Goal: Information Seeking & Learning: Find specific page/section

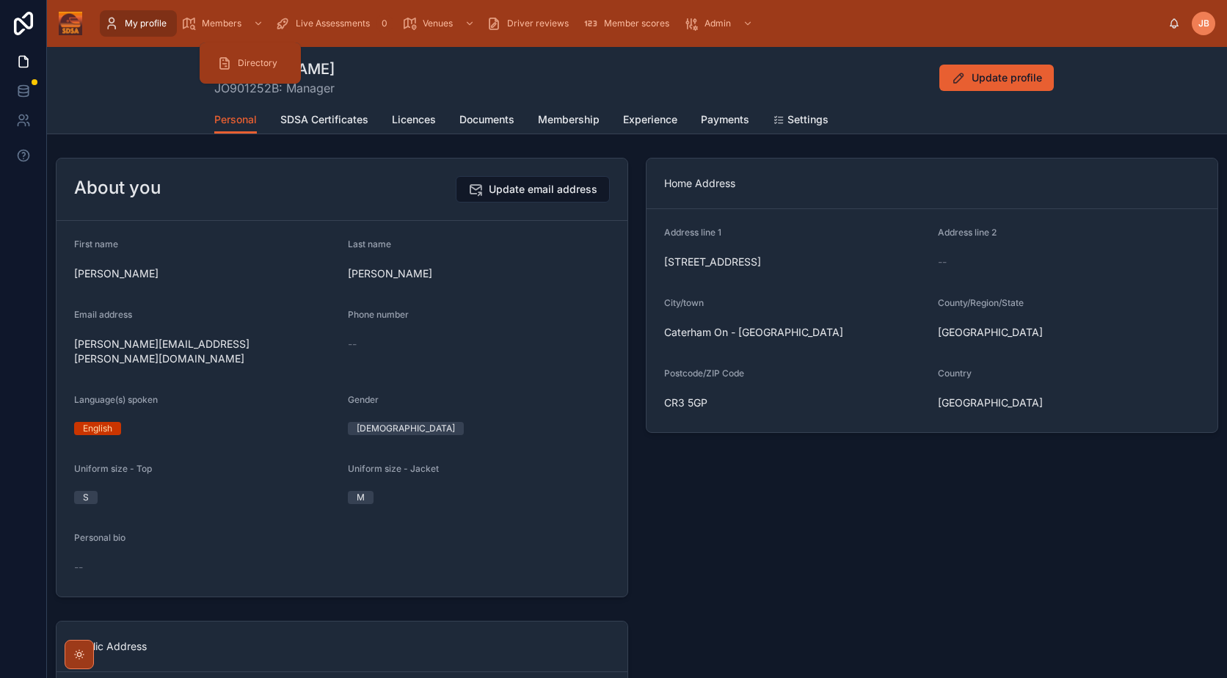
click at [251, 68] on span "Directory" at bounding box center [258, 63] width 40 height 12
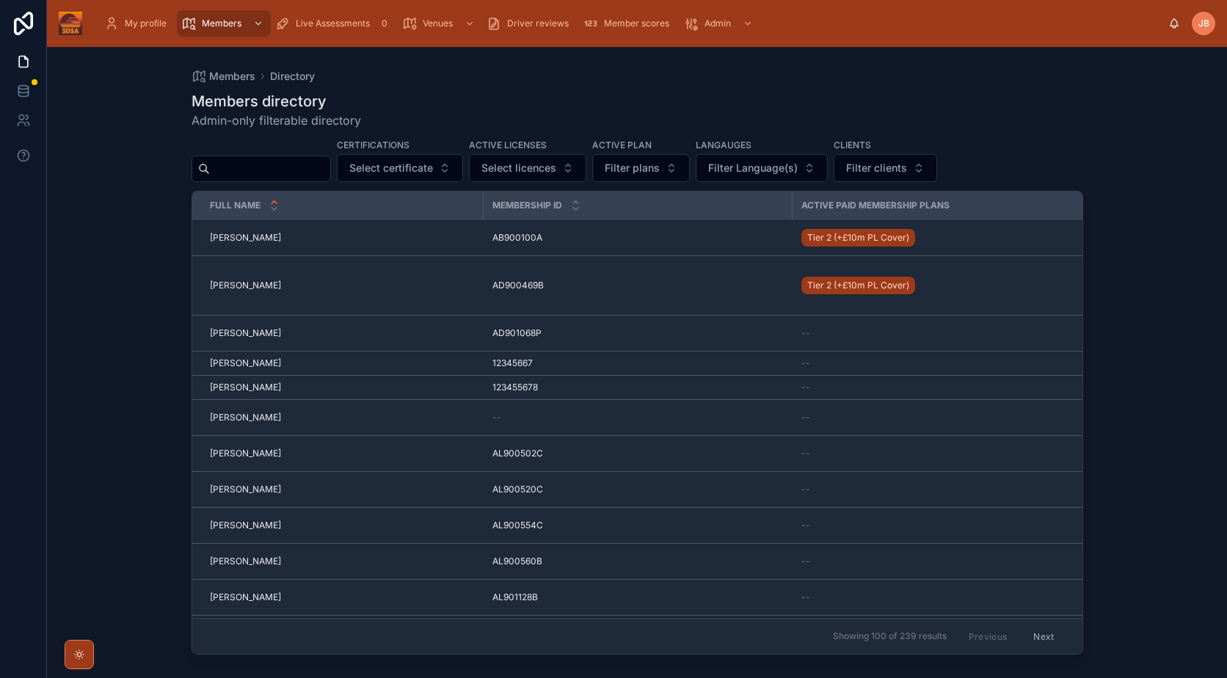
click at [301, 177] on input "text" at bounding box center [270, 169] width 120 height 21
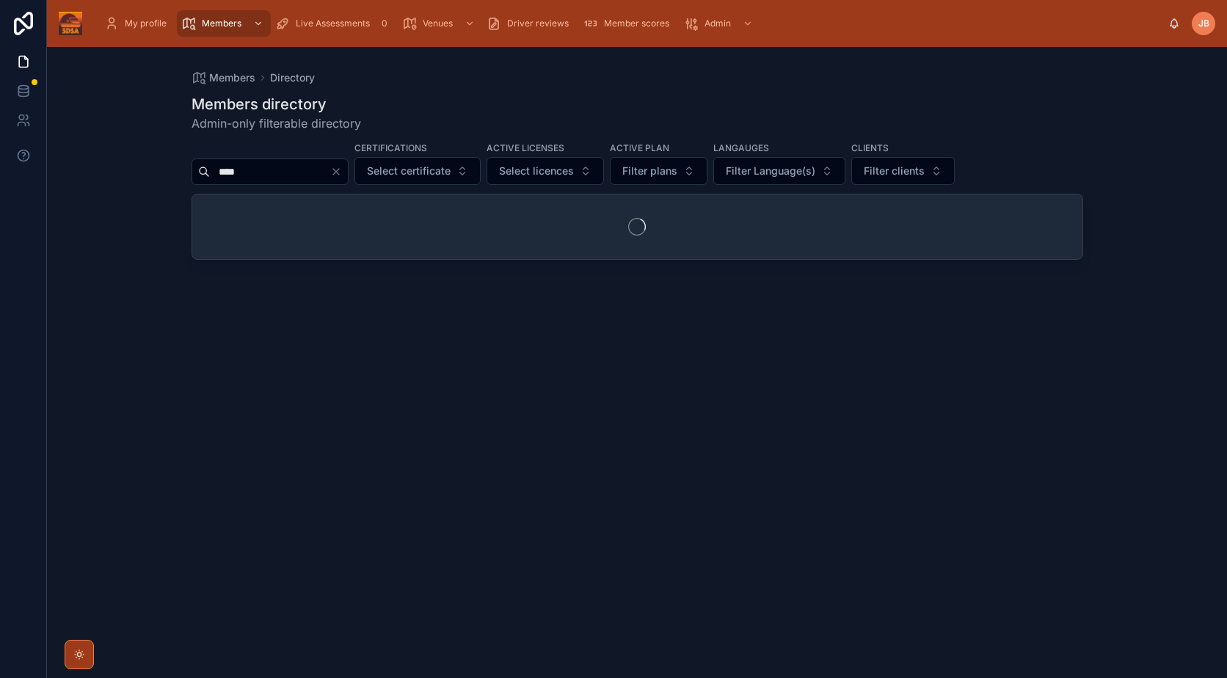
type input "***"
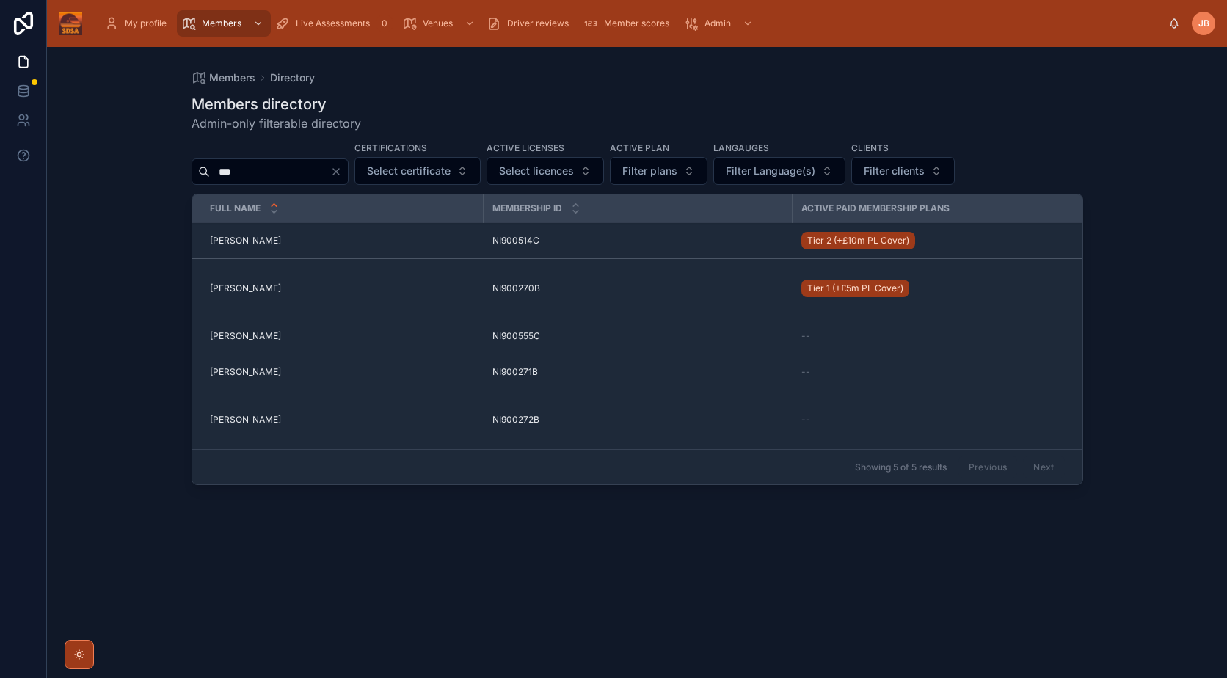
click at [277, 287] on span "[PERSON_NAME]" at bounding box center [245, 289] width 71 height 12
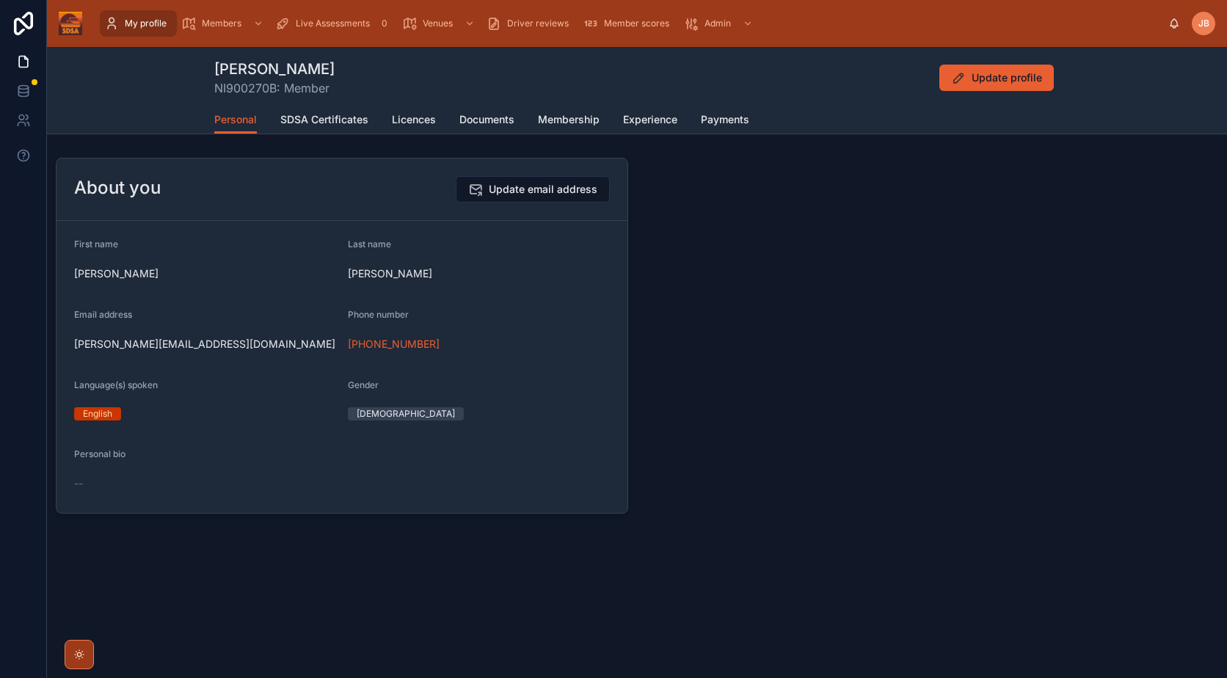
click at [472, 120] on span "Documents" at bounding box center [486, 119] width 55 height 15
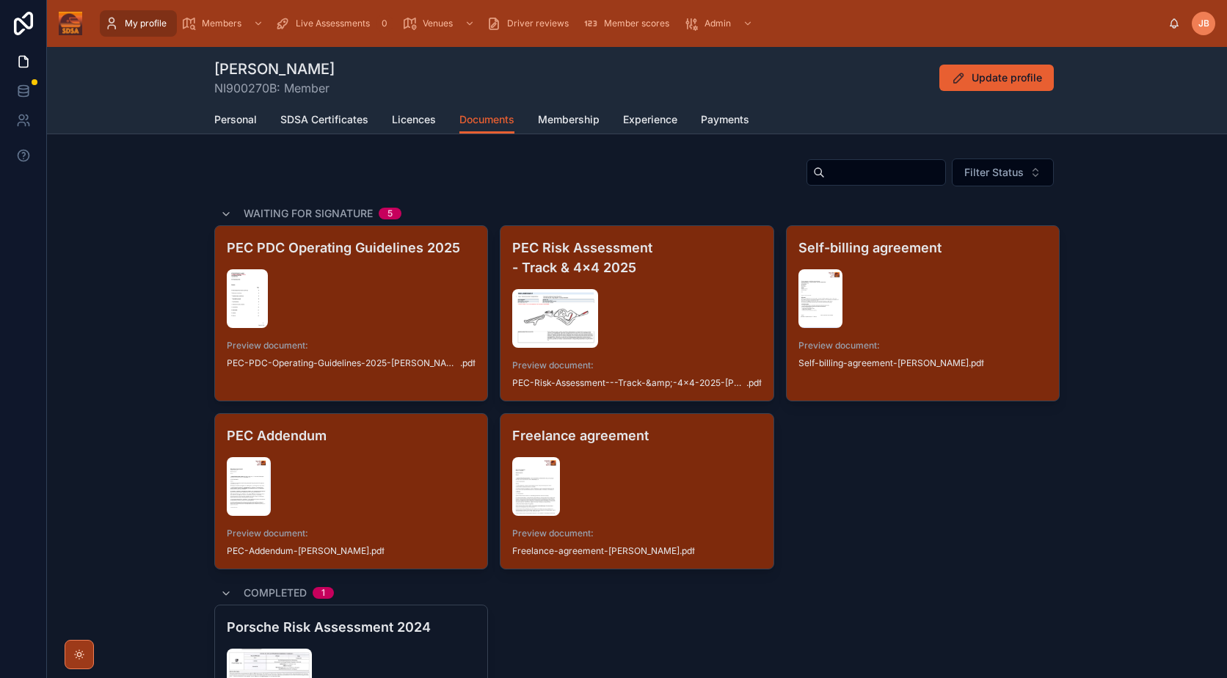
click at [423, 125] on span "Licences" at bounding box center [414, 119] width 44 height 15
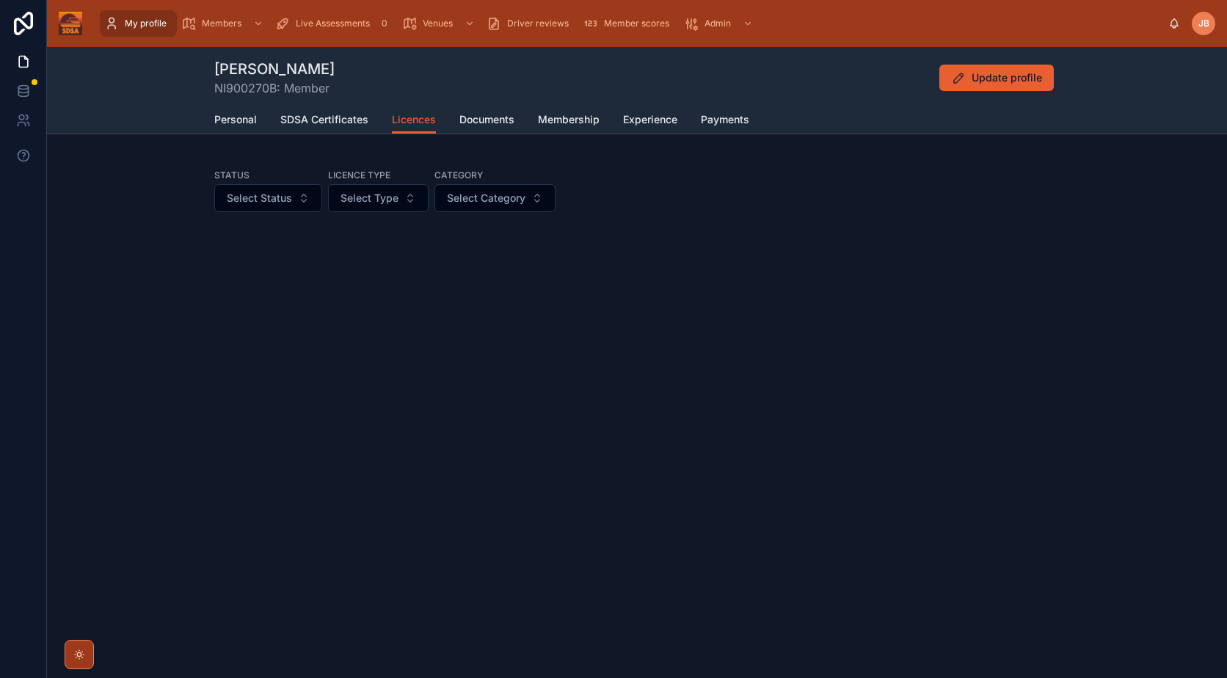
click at [498, 106] on div "Personal SDSA Certificates Licences Documents Membership Experience Payments" at bounding box center [636, 120] width 845 height 28
click at [498, 112] on link "Documents" at bounding box center [486, 120] width 55 height 29
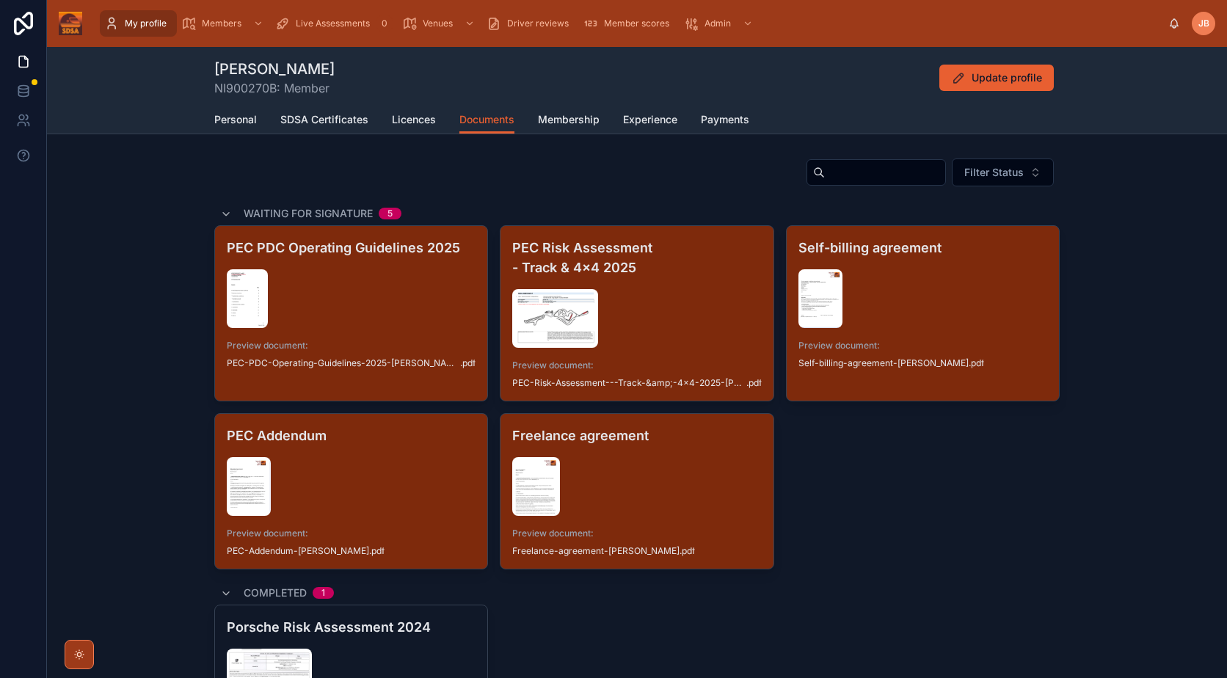
click at [415, 127] on link "Licences" at bounding box center [414, 120] width 44 height 29
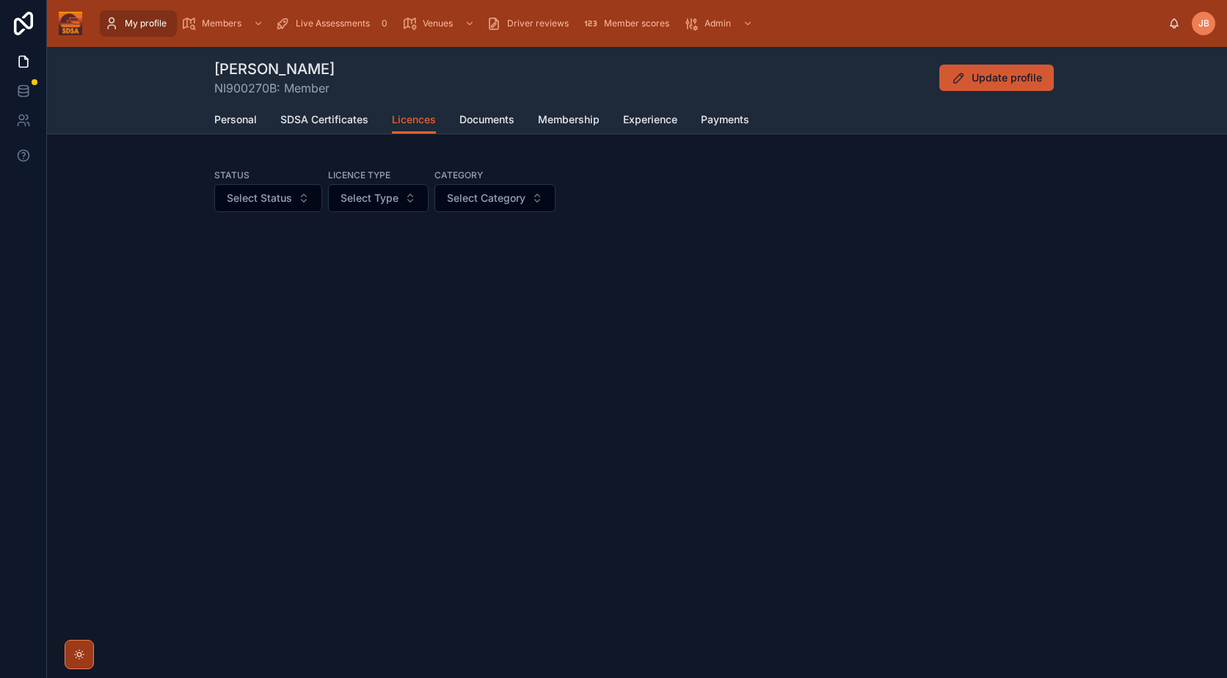
click at [1023, 88] on button "Update profile" at bounding box center [996, 78] width 114 height 26
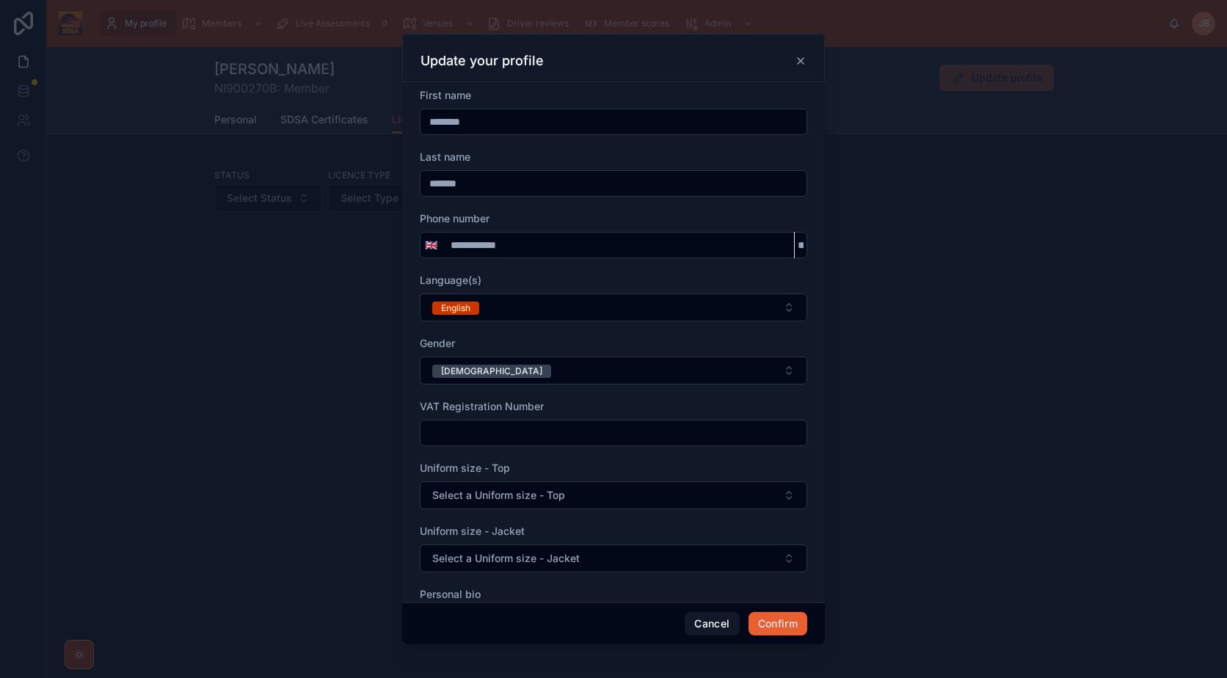
scroll to position [73, 0]
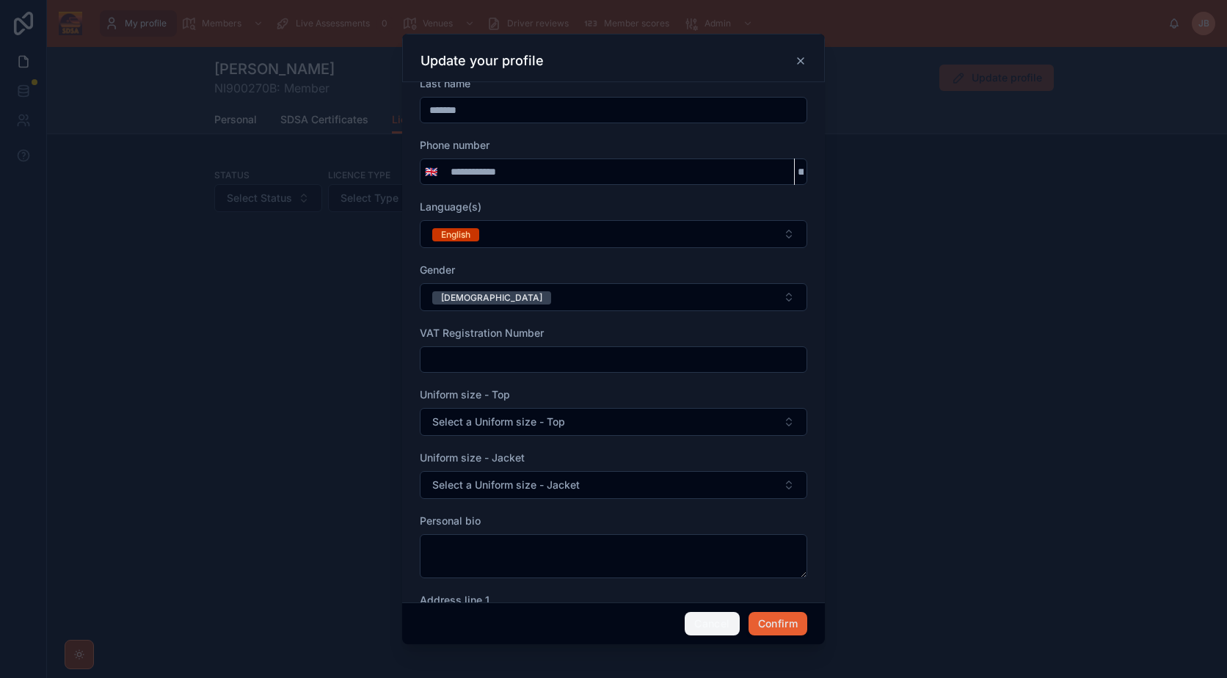
click at [731, 627] on button "Cancel" at bounding box center [712, 623] width 54 height 23
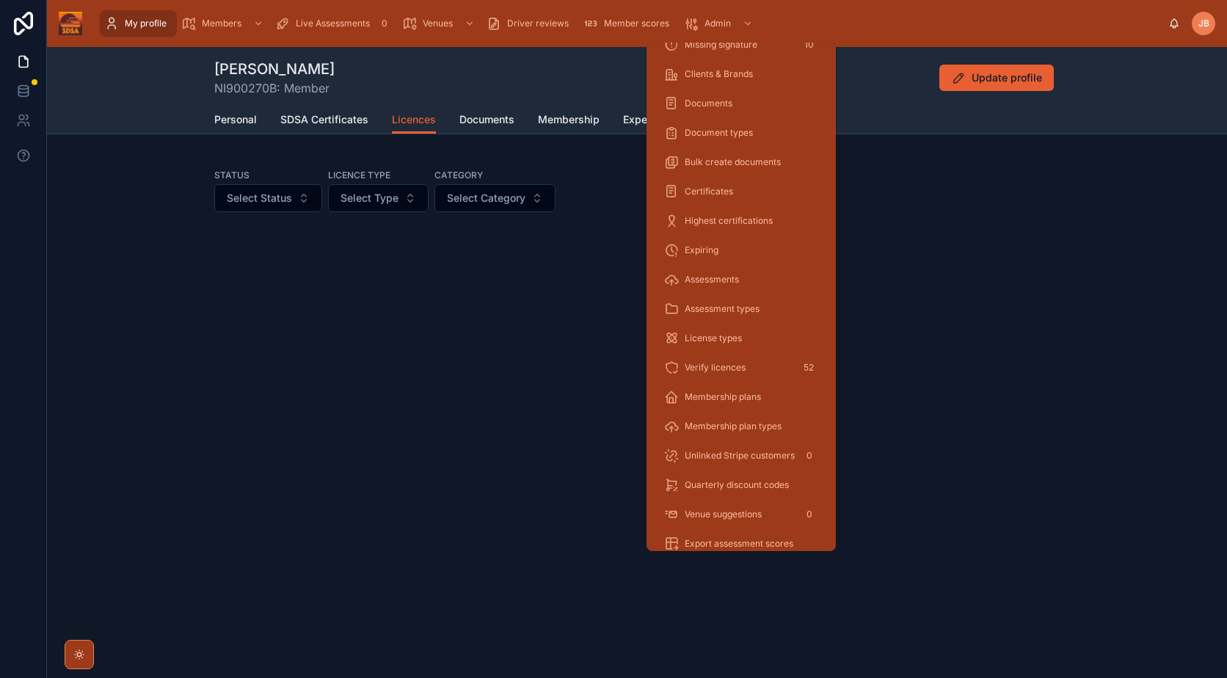
scroll to position [147, 0]
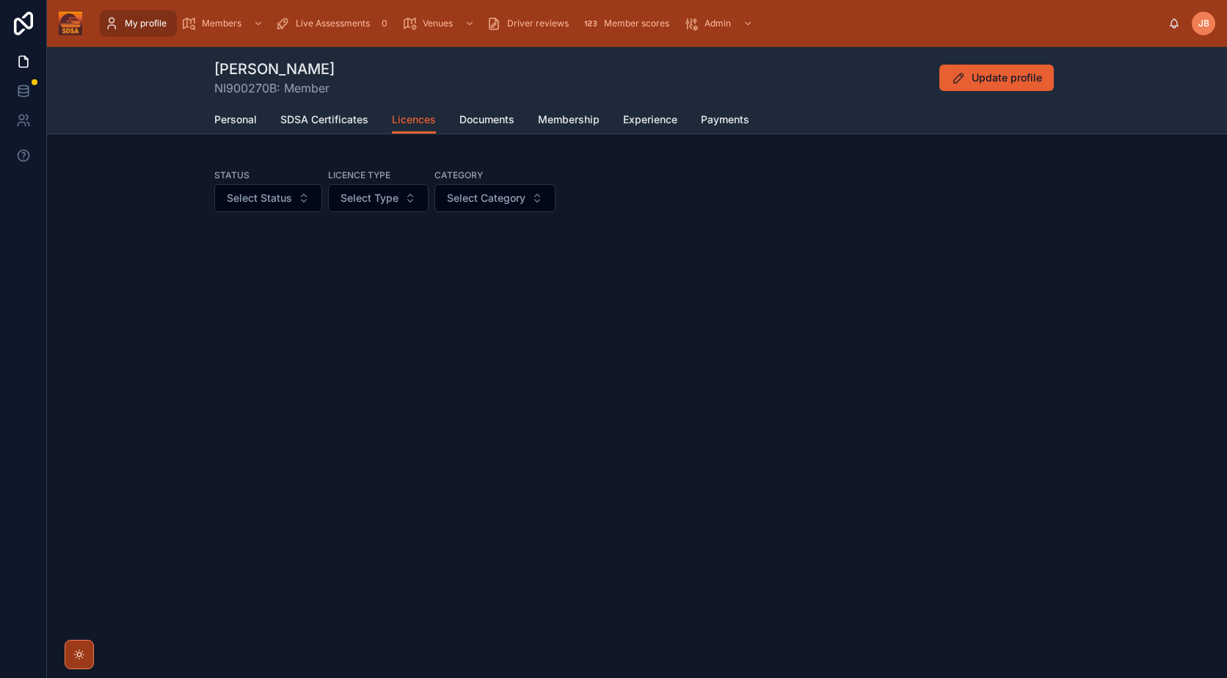
click at [1028, 356] on div "[PERSON_NAME] NI900270B: Member Update profile Licences Personal SDSA Certifica…" at bounding box center [637, 231] width 1180 height 368
click at [321, 106] on div "Personal SDSA Certificates Licences Documents Membership Experience Payments" at bounding box center [636, 120] width 845 height 28
click at [323, 120] on span "SDSA Certificates" at bounding box center [324, 119] width 88 height 15
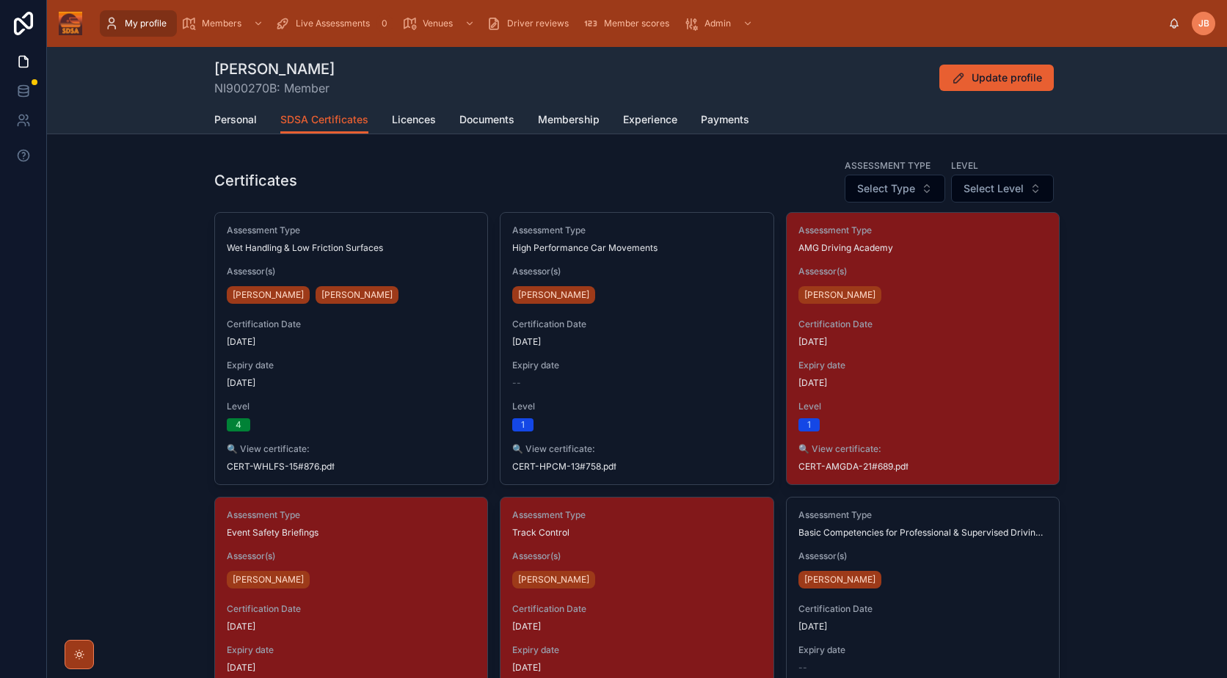
click at [410, 122] on span "Licences" at bounding box center [414, 119] width 44 height 15
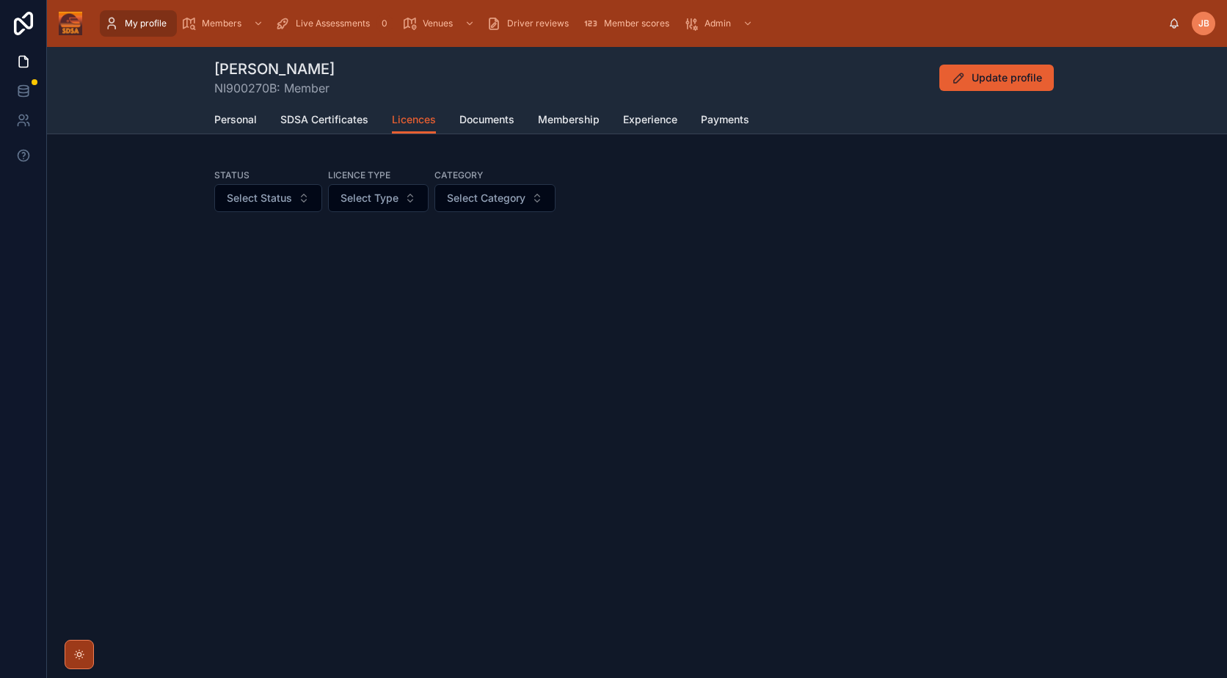
click at [1201, 27] on span "JB" at bounding box center [1203, 24] width 11 height 12
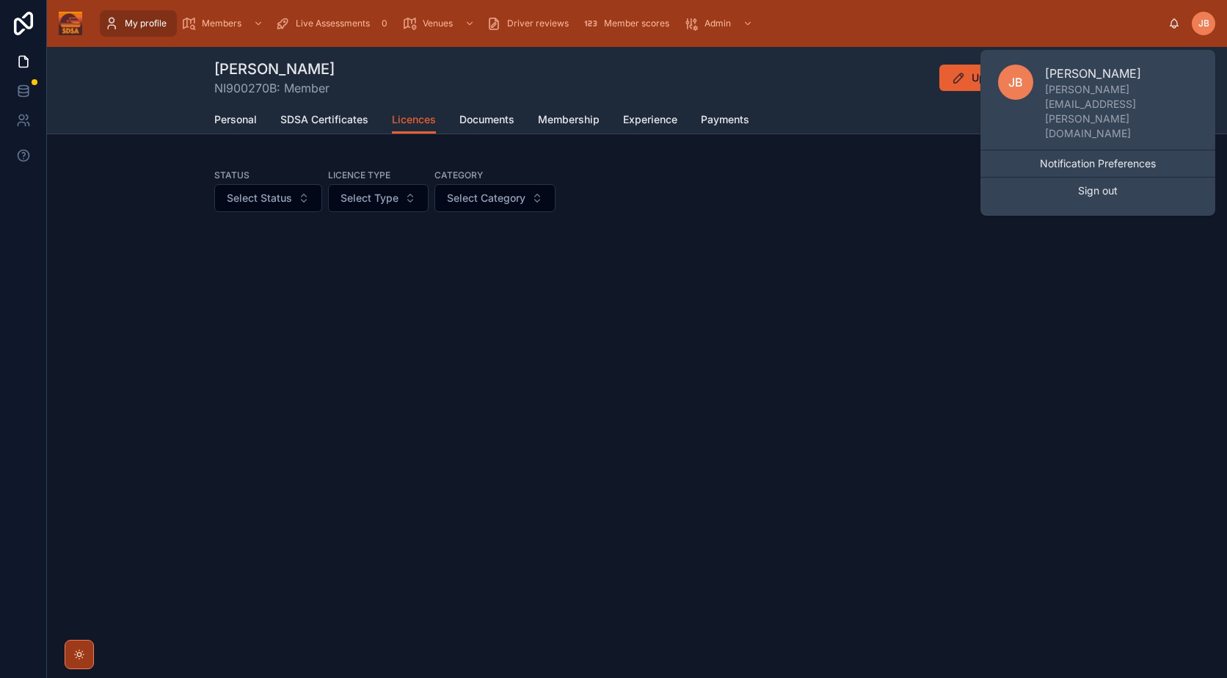
click at [1074, 283] on div "Status Select Status Licence type Select Type Category Select Category" at bounding box center [637, 236] width 1180 height 169
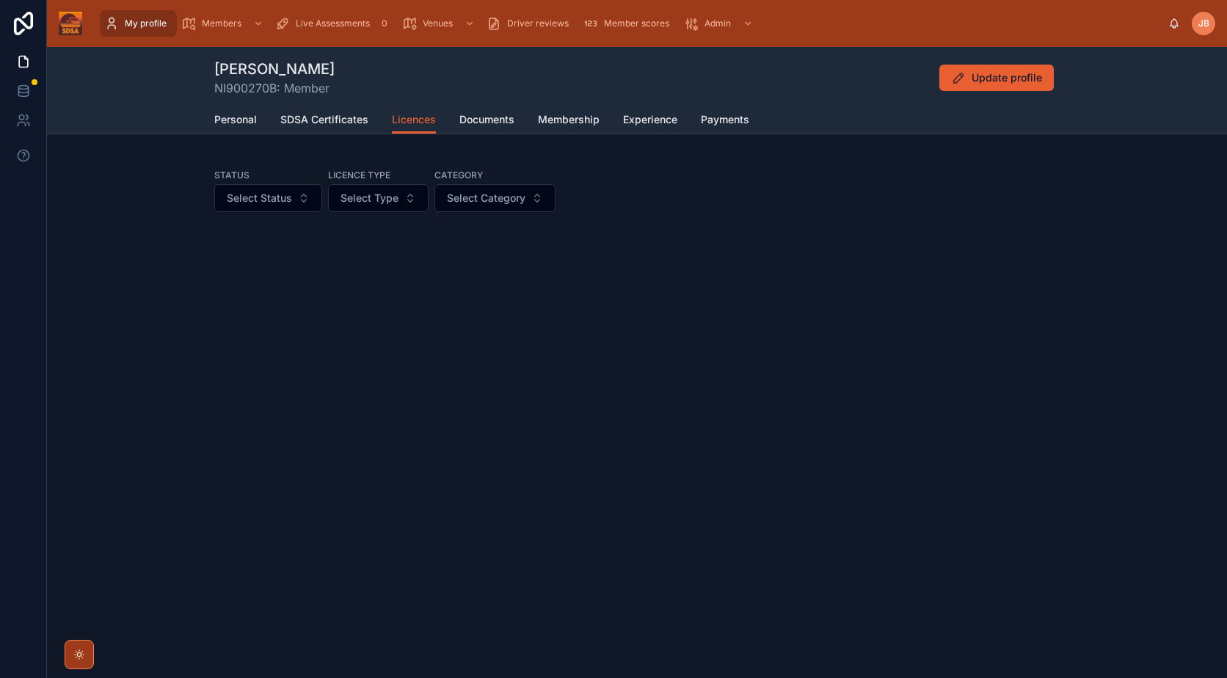
click at [1018, 134] on div "[PERSON_NAME] NI900270B: Member Update profile Licences Personal SDSA Certifica…" at bounding box center [637, 231] width 1180 height 368
click at [1022, 120] on div "Personal SDSA Certificates Licences Documents Membership Experience Payments" at bounding box center [636, 120] width 845 height 28
click at [1023, 151] on div "[PERSON_NAME] NI900270B: Member Update profile Licences Personal SDSA Certifica…" at bounding box center [637, 231] width 1180 height 368
click at [1038, 113] on div "Personal SDSA Certificates Licences Documents Membership Experience Payments" at bounding box center [636, 120] width 845 height 28
click at [1088, 82] on div "[PERSON_NAME] NI900270B: Member Update profile Licences Personal SDSA Certifica…" at bounding box center [637, 90] width 1180 height 87
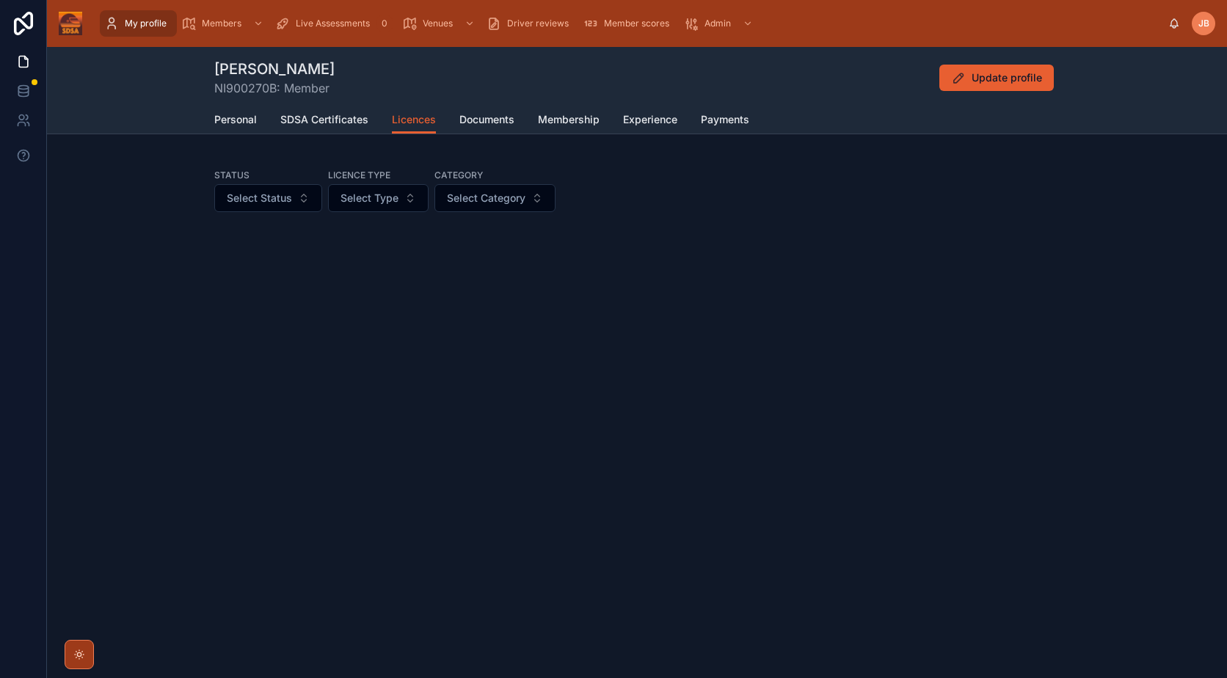
click at [1030, 112] on div "Personal SDSA Certificates Licences Documents Membership Experience Payments" at bounding box center [636, 120] width 845 height 28
click at [1015, 203] on div "Status Select Status Licence type Select Type Category Select Category" at bounding box center [636, 190] width 845 height 44
